Goal: Information Seeking & Learning: Learn about a topic

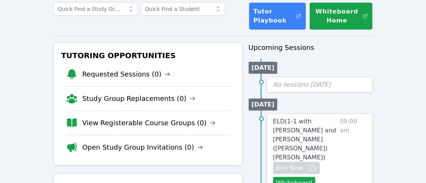
scroll to position [78, 0]
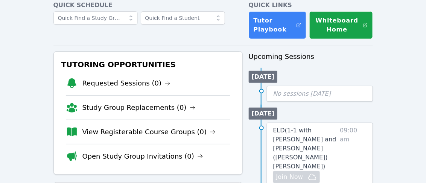
scroll to position [41, 0]
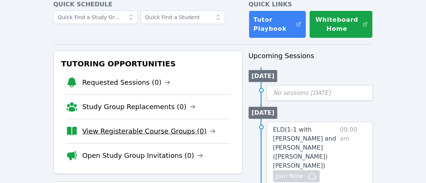
click at [137, 134] on link "View Registerable Course Groups (0)" at bounding box center [148, 131] width 133 height 11
